Goal: Task Accomplishment & Management: Complete application form

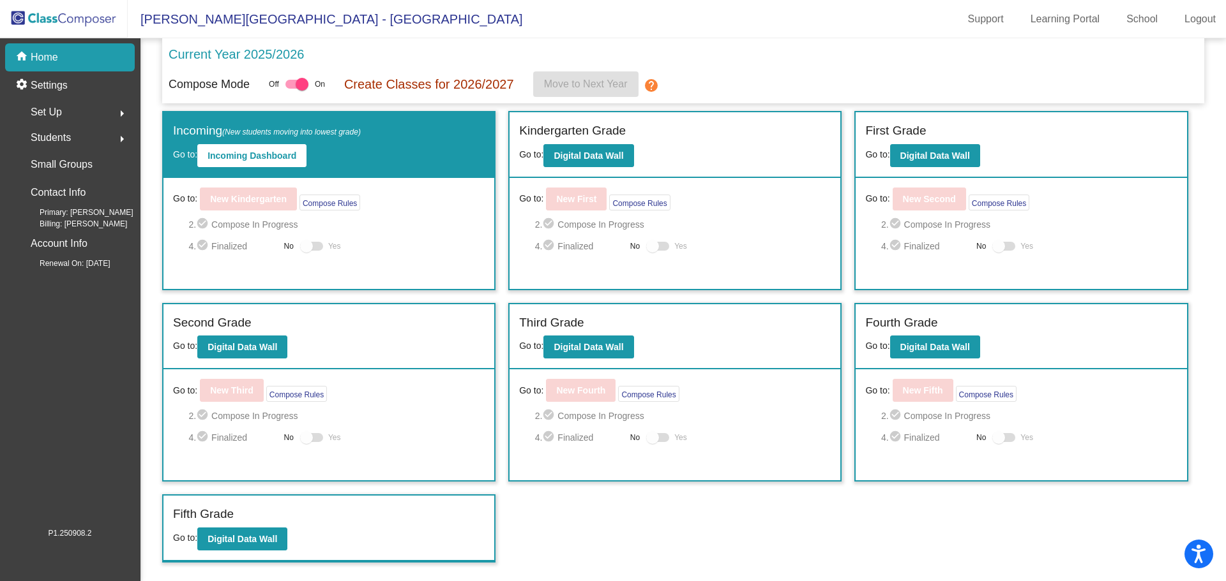
click at [93, 58] on div "home Home" at bounding box center [70, 57] width 130 height 28
click at [244, 544] on b "Digital Data Wall" at bounding box center [242, 539] width 70 height 10
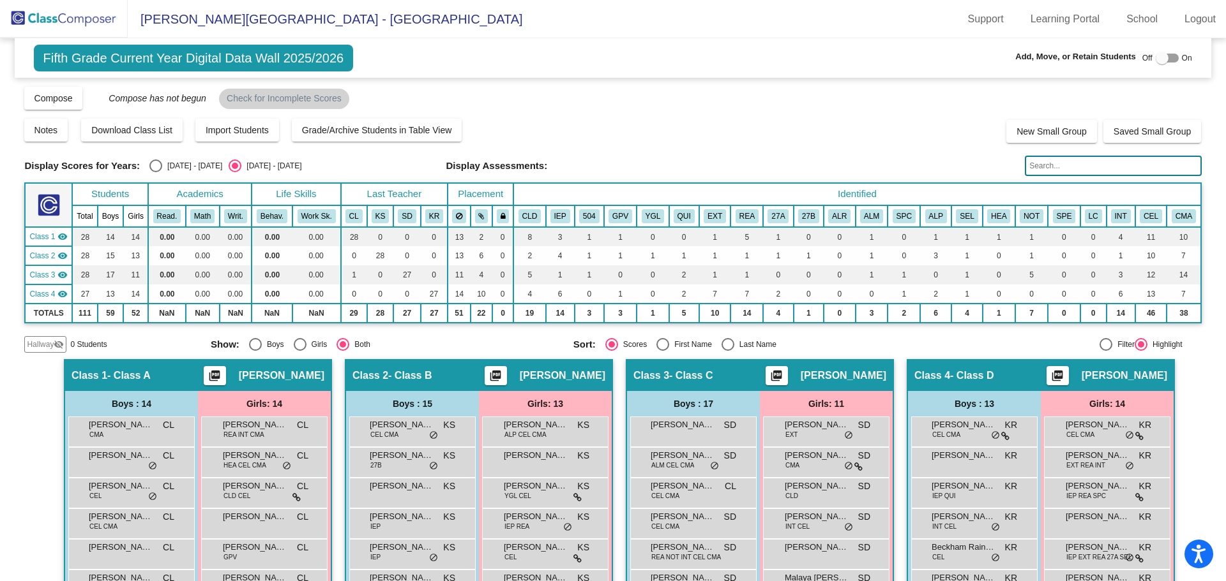
click at [1164, 57] on div at bounding box center [1166, 58] width 23 height 9
checkbox input "true"
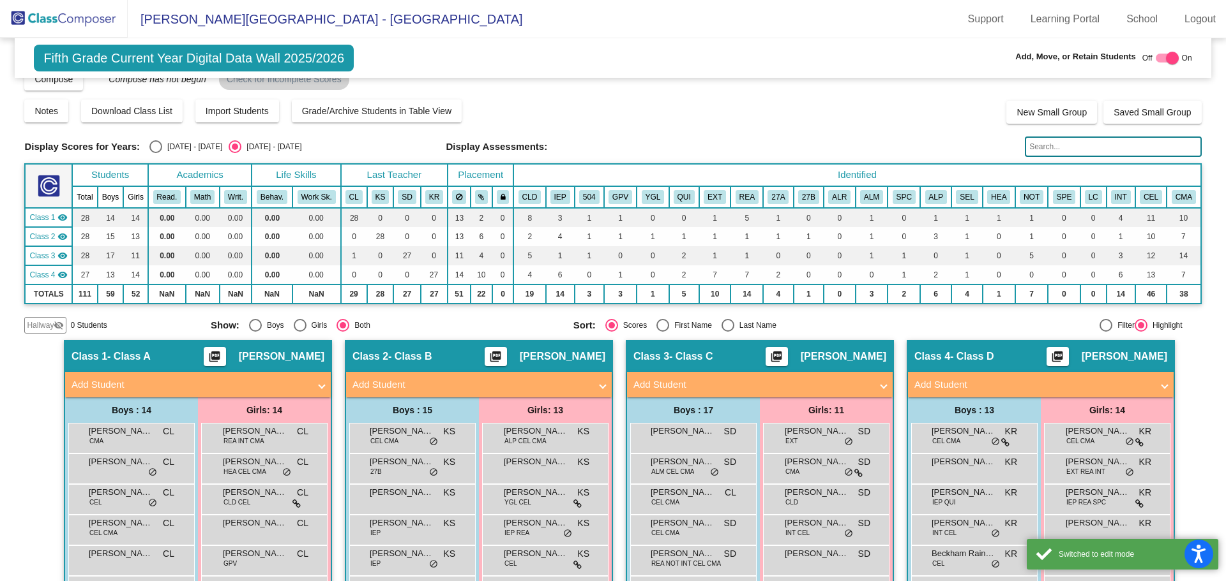
click at [1141, 382] on mat-panel-title "Add Student" at bounding box center [1032, 385] width 237 height 15
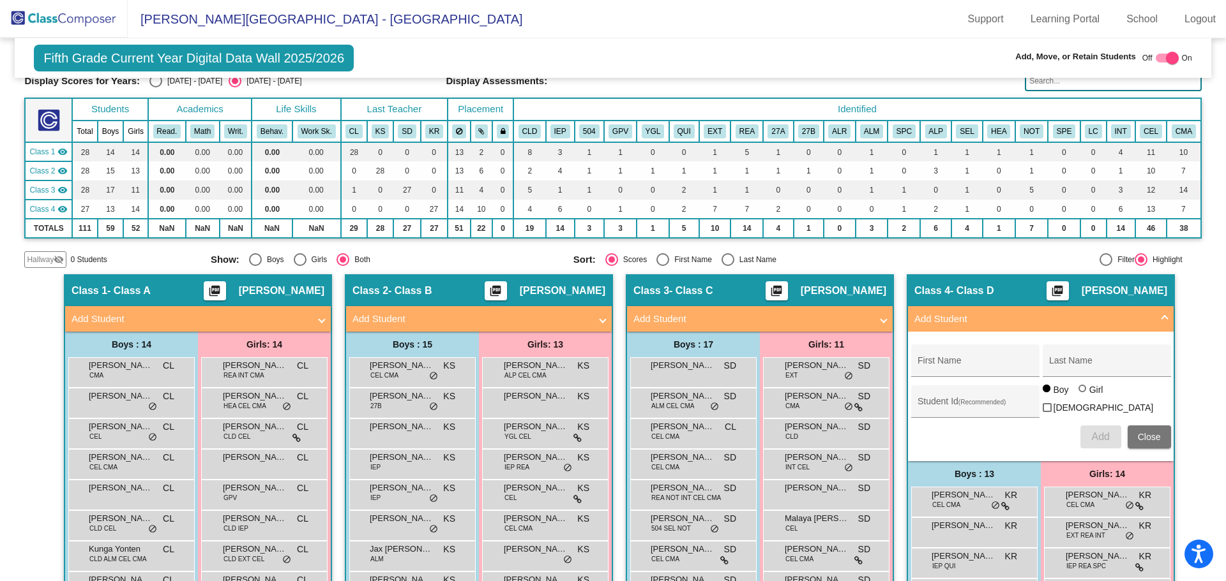
scroll to position [147, 0]
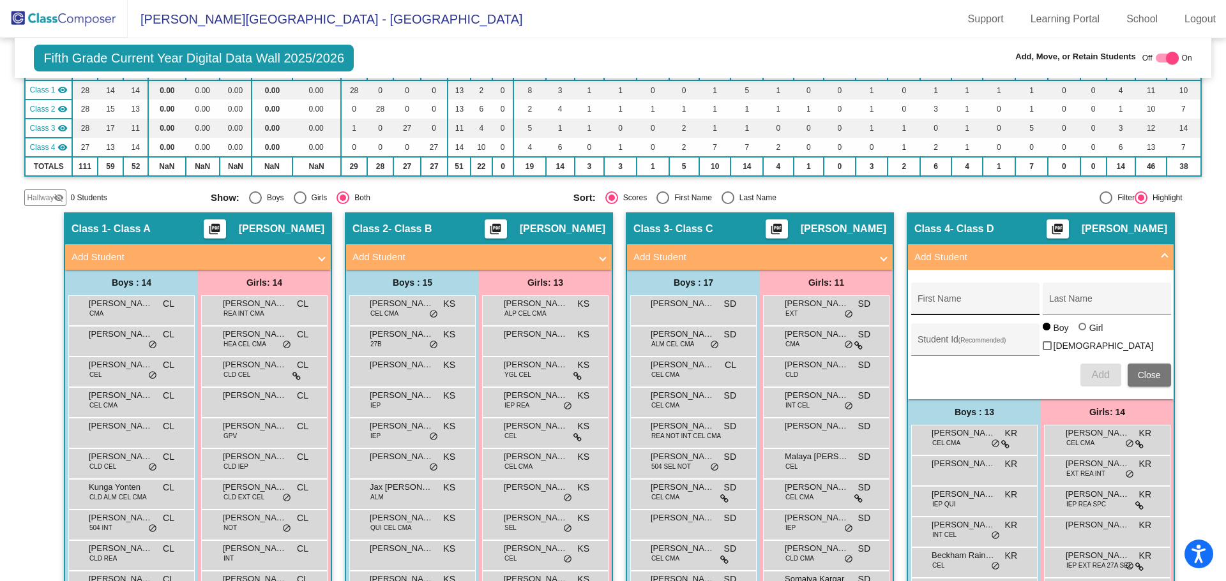
click at [970, 311] on div "First Name" at bounding box center [974, 303] width 115 height 26
click at [972, 304] on input "First Name" at bounding box center [974, 304] width 115 height 10
type input "g"
type input "[PERSON_NAME]"
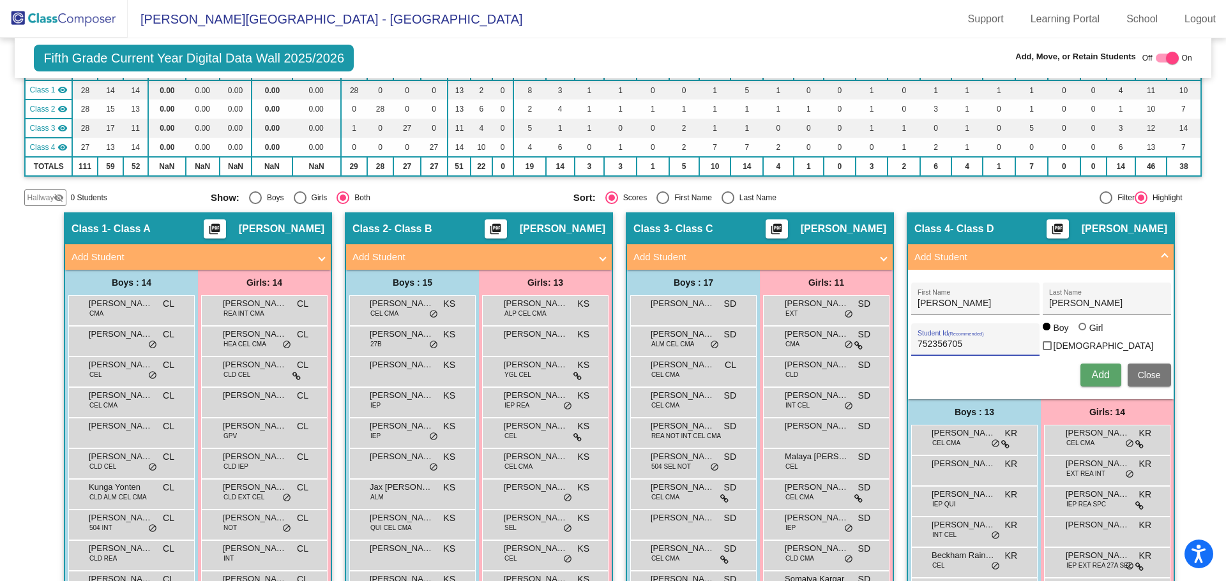
type input "752356705"
click at [1098, 364] on button "Add" at bounding box center [1100, 375] width 41 height 23
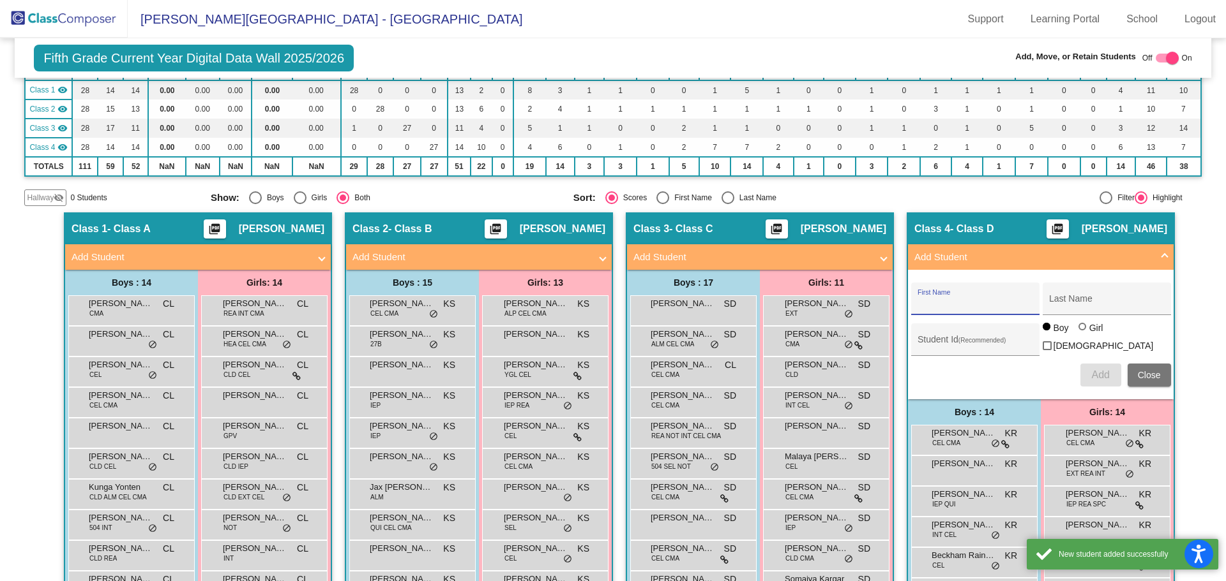
click at [1133, 367] on button "Close" at bounding box center [1148, 375] width 43 height 23
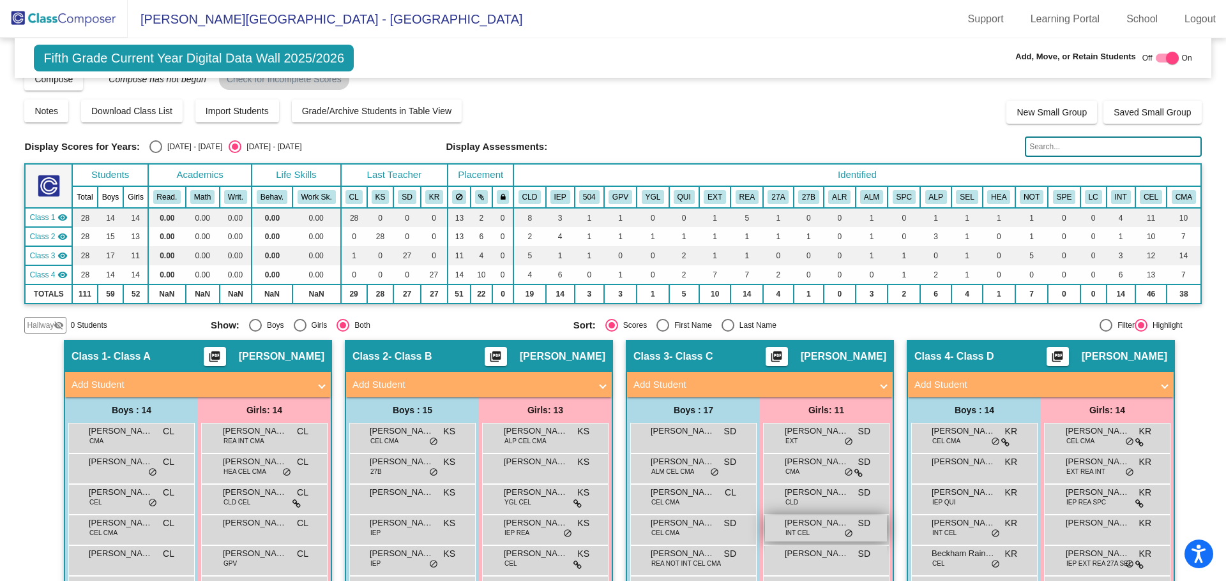
scroll to position [0, 0]
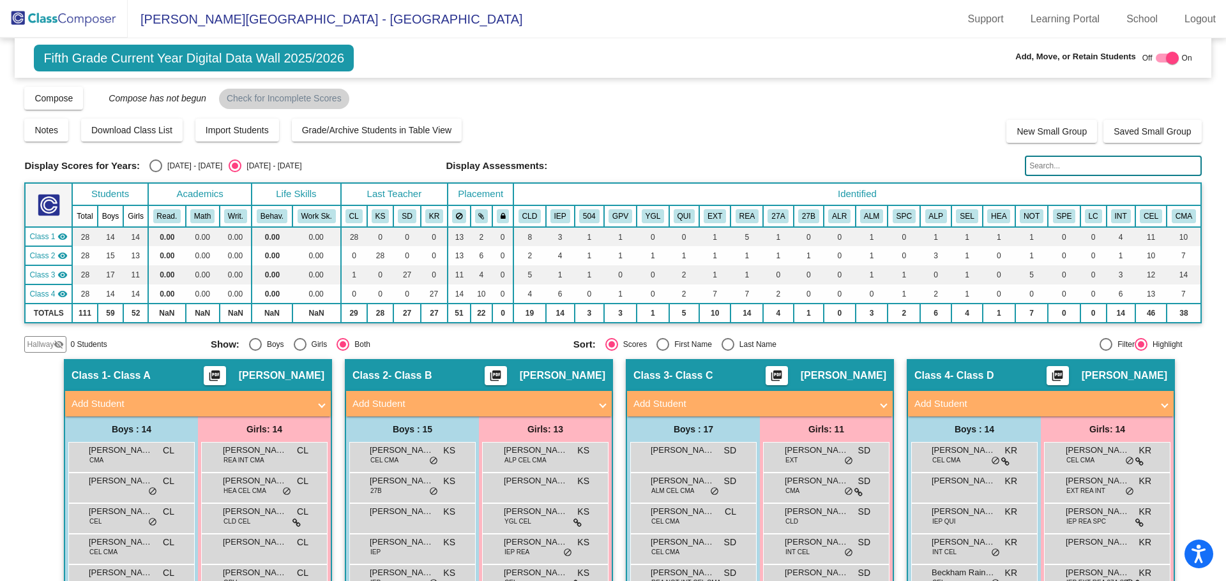
click at [87, 10] on img at bounding box center [64, 19] width 128 height 38
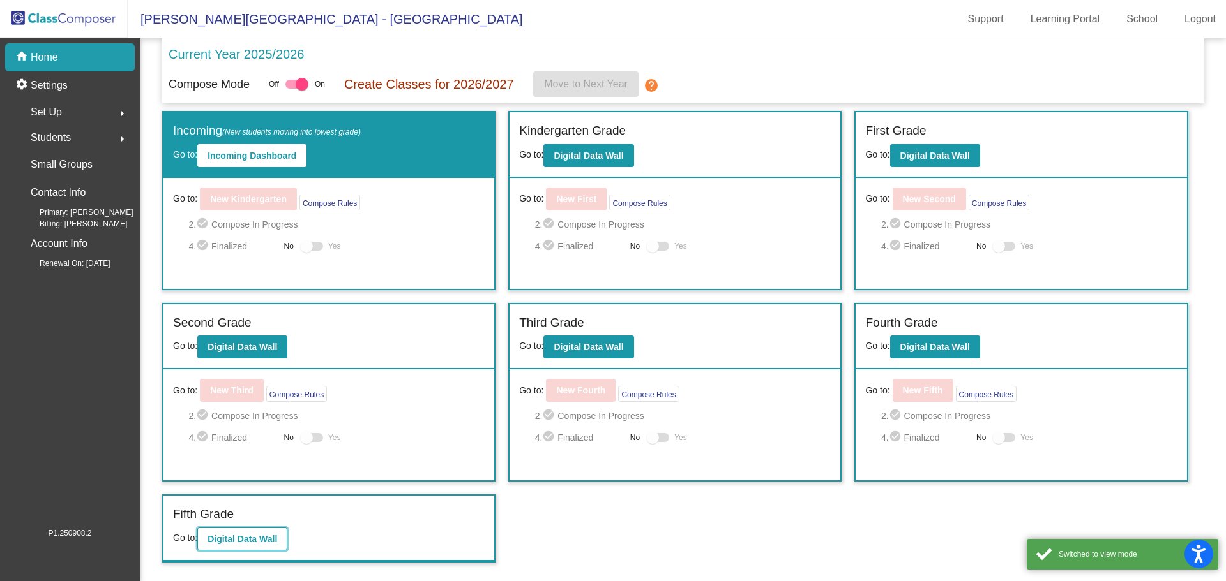
click at [266, 531] on button "Digital Data Wall" at bounding box center [242, 539] width 90 height 23
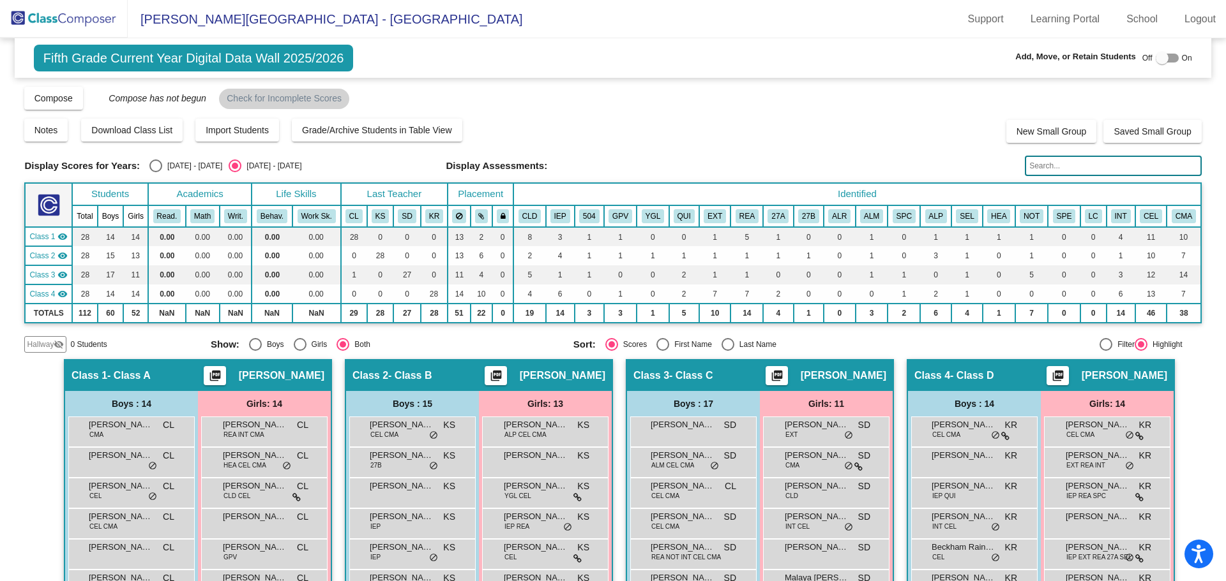
click at [112, 24] on img at bounding box center [64, 19] width 128 height 38
